Goal: Task Accomplishment & Management: Manage account settings

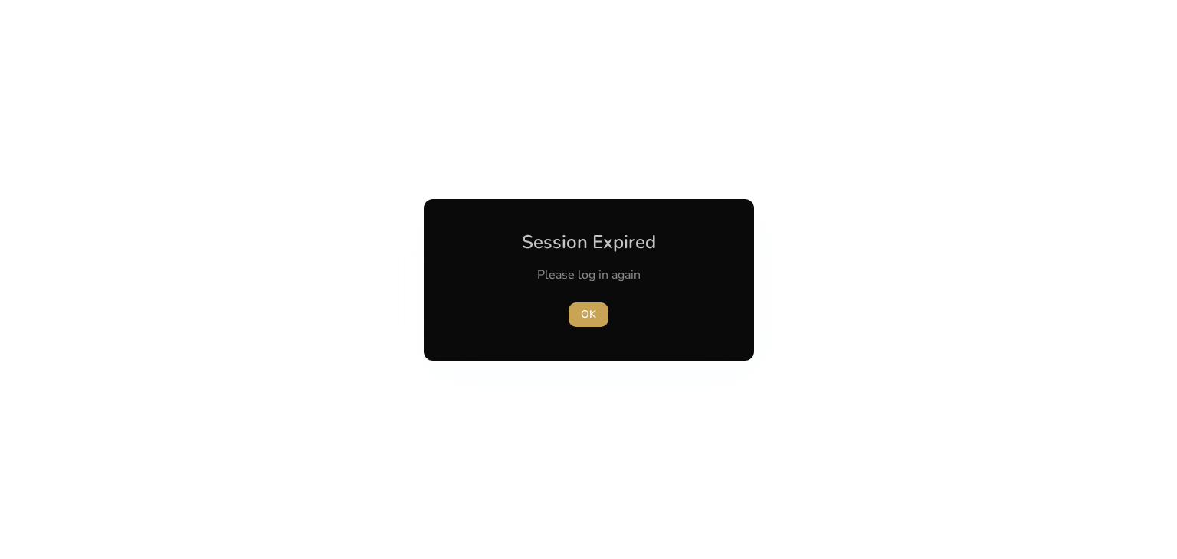
click at [597, 319] on span "button" at bounding box center [588, 314] width 40 height 37
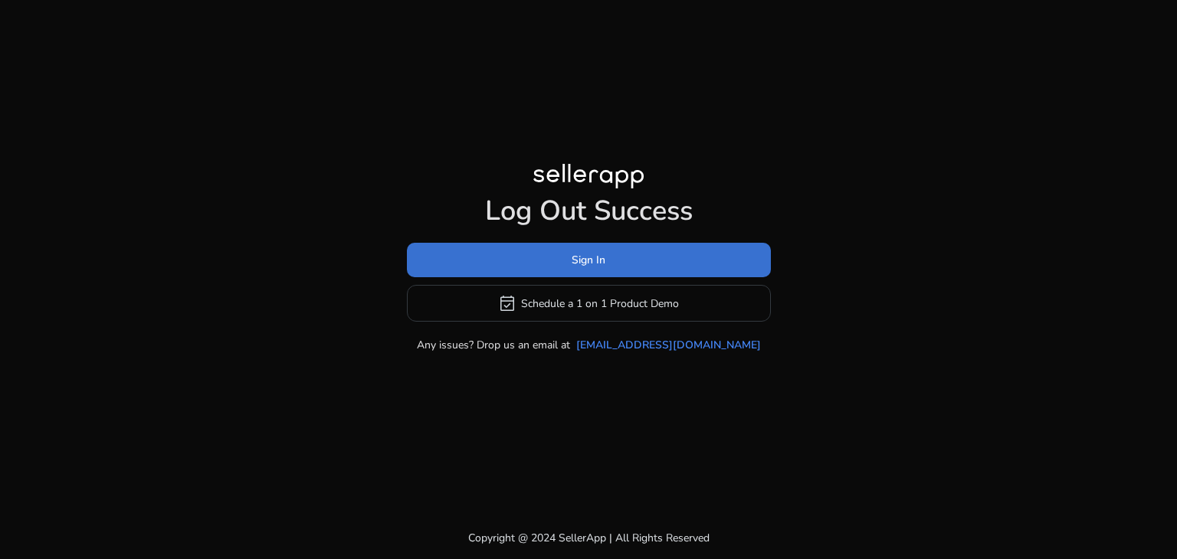
click at [608, 261] on span at bounding box center [589, 260] width 364 height 37
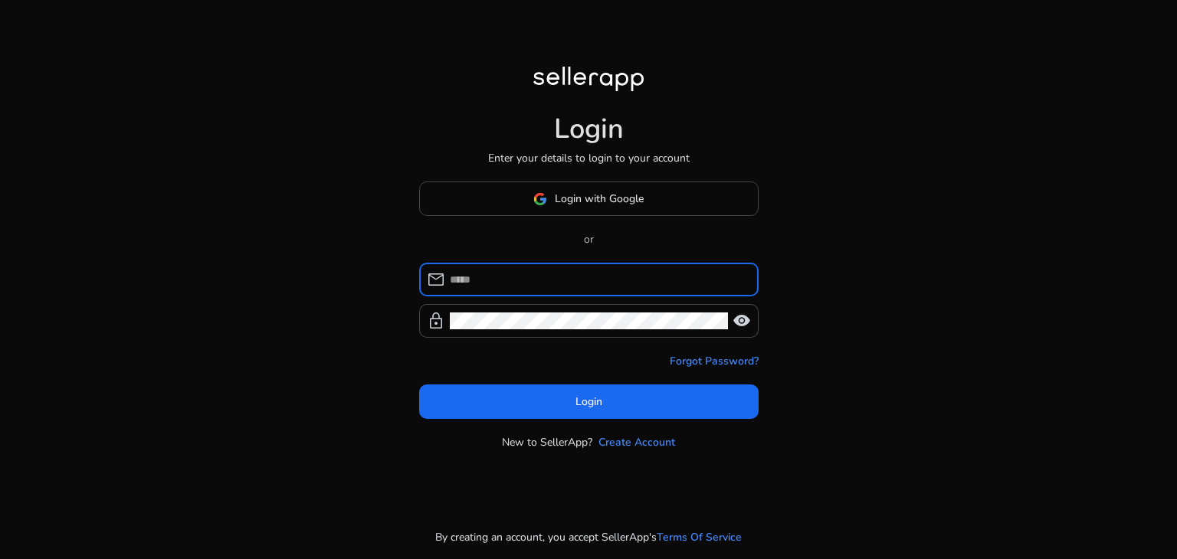
type input "**********"
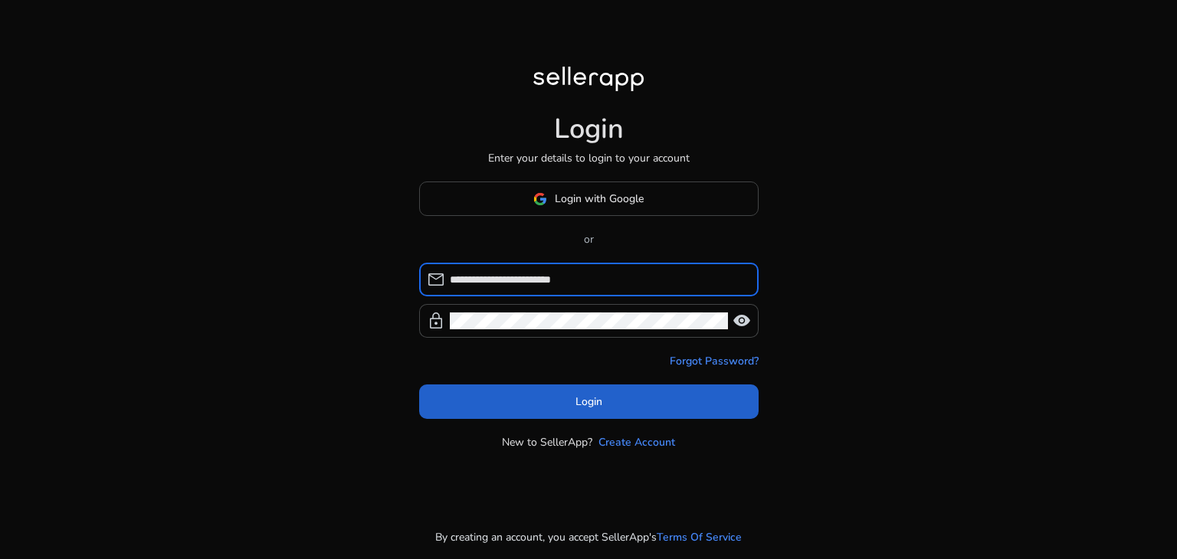
click at [574, 396] on span at bounding box center [588, 402] width 339 height 37
